Goal: Task Accomplishment & Management: Use online tool/utility

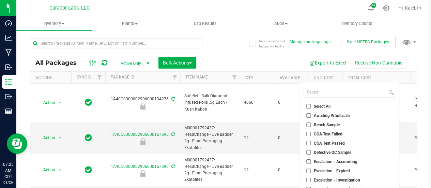
scroll to position [0, 150]
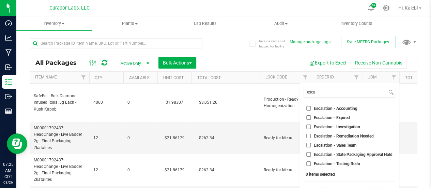
type input "esca"
click at [318, 108] on span "Escalation - Accounting" at bounding box center [336, 108] width 44 height 4
click at [310, 108] on input "Escalation - Accounting" at bounding box center [308, 108] width 4 height 4
checkbox input "true"
click at [319, 115] on span "Escalation - Expired" at bounding box center [332, 117] width 36 height 4
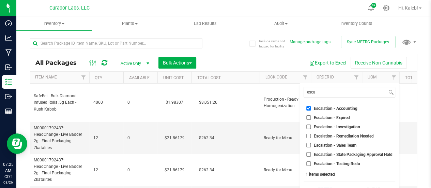
click at [310, 115] on input "Escalation - Expired" at bounding box center [308, 117] width 4 height 4
checkbox input "true"
click at [320, 131] on ul "Select All Awaiting Wholesale Bench Sample COA Test Failed COA Test Passed Defe…" at bounding box center [349, 134] width 92 height 64
click at [320, 130] on li "Escalation - Investigation" at bounding box center [349, 126] width 92 height 7
click at [306, 125] on input "Escalation - Investigation" at bounding box center [308, 126] width 4 height 4
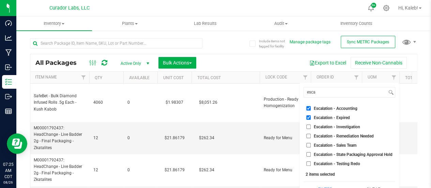
checkbox input "true"
click at [309, 137] on input "Escalation - Remediation Needed" at bounding box center [308, 135] width 4 height 4
checkbox input "true"
click at [309, 143] on input "Escalation - Sales Team" at bounding box center [308, 145] width 4 height 4
checkbox input "true"
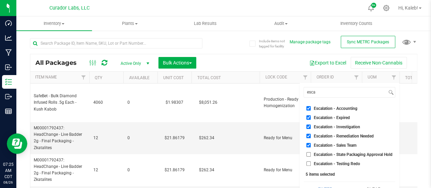
click at [309, 156] on input "Escalation - State Packaging Approval Hold" at bounding box center [308, 154] width 4 height 4
checkbox input "true"
click at [309, 163] on input "Escalation - Testing Redo" at bounding box center [308, 163] width 4 height 4
checkbox input "true"
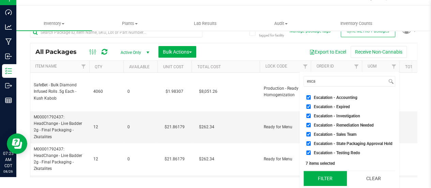
click at [319, 173] on button "Filter" at bounding box center [324, 178] width 43 height 15
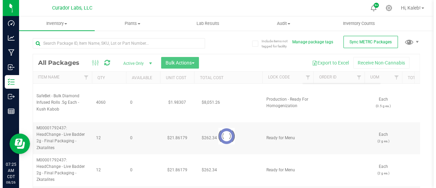
scroll to position [0, 0]
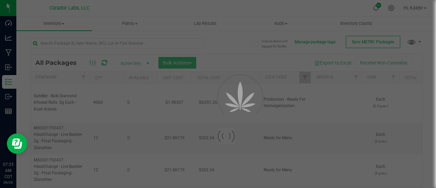
type input "[DATE]"
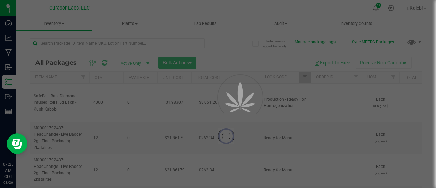
type input "[DATE]"
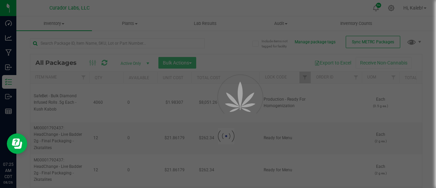
type input "[DATE]"
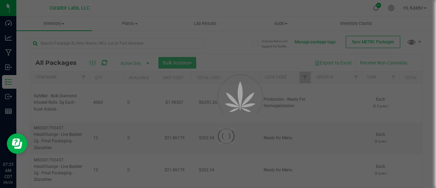
type input "[DATE]"
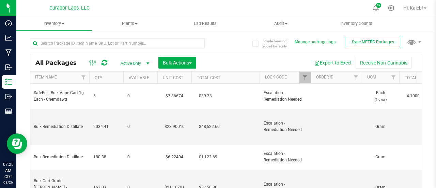
type input "[DATE]"
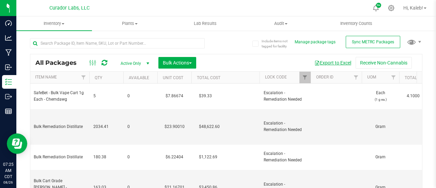
type input "[DATE]"
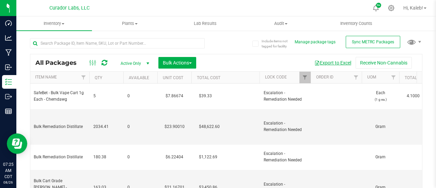
type input "[DATE]"
click at [333, 63] on button "Export to Excel" at bounding box center [333, 63] width 46 height 12
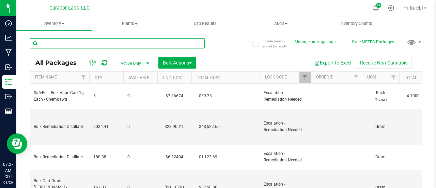
click at [99, 44] on input "text" at bounding box center [117, 43] width 175 height 10
paste input "SafeBet - Bulk Vape Cart 1g Each - Chemdawg"
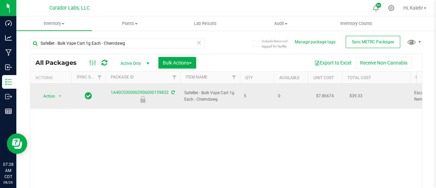
drag, startPoint x: 185, startPoint y: 88, endPoint x: 217, endPoint y: 93, distance: 33.1
click at [217, 93] on span "SafeBet - Bulk Vape Cart 1g Each - Chemdawg" at bounding box center [209, 96] width 51 height 13
copy span "SafeBet - Bulk Vape Cart 1g Each - Chemdawg"
drag, startPoint x: 168, startPoint y: 91, endPoint x: 109, endPoint y: 89, distance: 59.6
click at [109, 89] on div "1A40C0300002906000159832" at bounding box center [142, 95] width 77 height 13
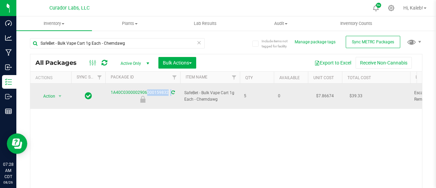
copy div "1A40C0300002906000159832"
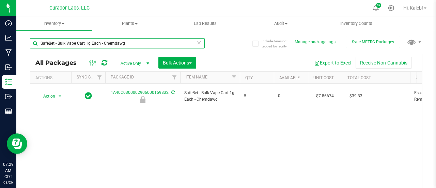
drag, startPoint x: 127, startPoint y: 40, endPoint x: 23, endPoint y: 41, distance: 103.8
click at [23, 41] on div "Include items not tagged for facility Manage package tags Sync METRC Packages S…" at bounding box center [225, 134] width 419 height 208
paste input "1A40C0300002906000088005"
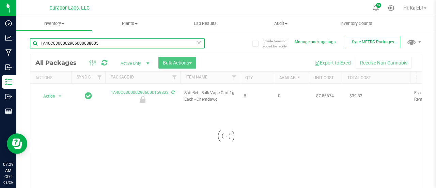
click at [41, 42] on input "1A40C0300002906000088005" at bounding box center [117, 43] width 175 height 10
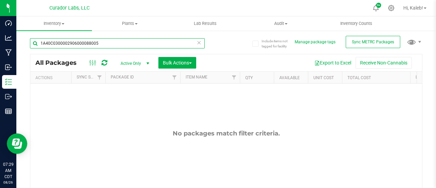
type input "1A40C0300002906000088005"
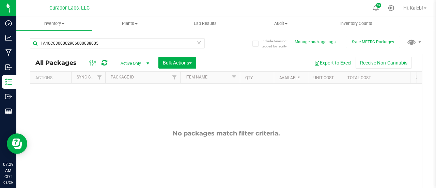
click at [132, 61] on span "Active Only" at bounding box center [133, 64] width 37 height 10
click at [129, 102] on li "All" at bounding box center [133, 105] width 37 height 10
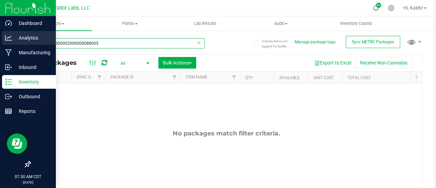
drag, startPoint x: 113, startPoint y: 47, endPoint x: 0, endPoint y: 42, distance: 113.1
click at [0, 42] on div "Dashboard Analytics Manufacturing Inbound Inventory Outbound Reports 07:30 AM C…" at bounding box center [218, 94] width 436 height 188
paste input "127452"
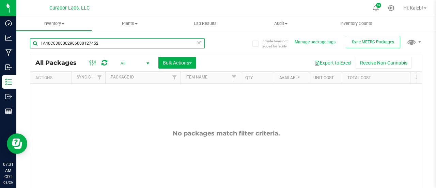
type input "1A40C0300002906000127452"
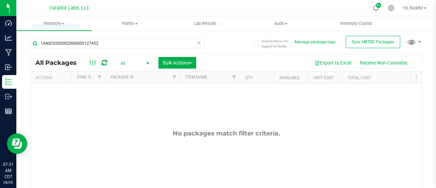
click at [131, 64] on span "All" at bounding box center [133, 64] width 37 height 10
click at [132, 75] on li "Active Only" at bounding box center [133, 74] width 37 height 10
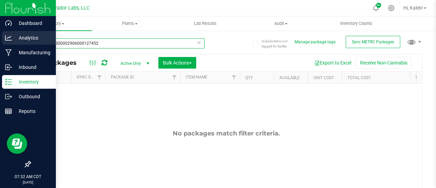
drag, startPoint x: 110, startPoint y: 43, endPoint x: 16, endPoint y: 37, distance: 94.1
click at [16, 37] on div "Dashboard Analytics Manufacturing Inbound Inventory Outbound Reports 07:32 AM C…" at bounding box center [218, 94] width 436 height 188
paste input "M00001298725: HeadChange - Live Resin Sauce Cart .5g - Final Packaging - Pineap…"
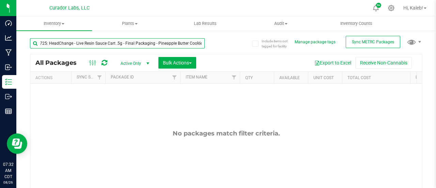
type input "M00001298725: HeadChange - Live Resin Sauce Cart .5g - Final Packaging - Pineap…"
drag, startPoint x: 41, startPoint y: 42, endPoint x: 225, endPoint y: 42, distance: 184.5
click at [225, 42] on div "M00001298725: HeadChange - Live Resin Sauce Cart .5g - Final Packaging - Pineap…" at bounding box center [226, 125] width 392 height 187
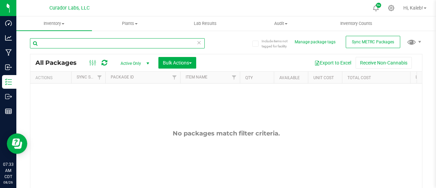
paste input "1A40C0300002906000164991"
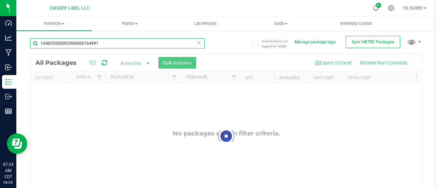
click at [41, 42] on input "1A40C0300002906000164991" at bounding box center [117, 43] width 175 height 10
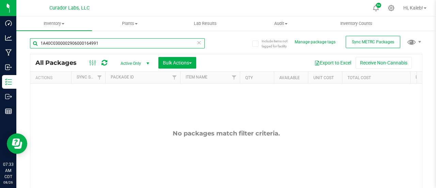
type input "1A40C0300002906000164991"
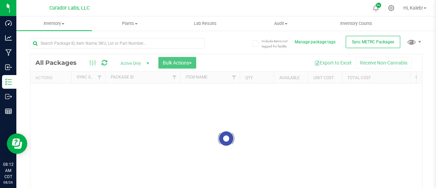
click at [419, 25] on ul "Inventory All packages All inventory Waste log Create inventory Plants All plan…" at bounding box center [234, 23] width 436 height 15
click at [423, 98] on div "Include items not tagged for facility Manage package tags Sync METRC Packages L…" at bounding box center [225, 134] width 419 height 208
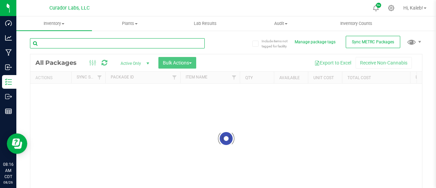
click at [142, 45] on input "text" at bounding box center [117, 43] width 175 height 10
paste input "Airo - Bulk Vape Cart 1g Each - Citrus Splash"
type input "Airo - Bulk Vape Cart 1g Each - Citrus Splash"
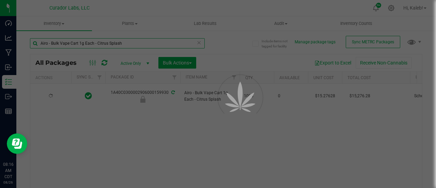
type input "2026-08-26"
